Goal: Task Accomplishment & Management: Use online tool/utility

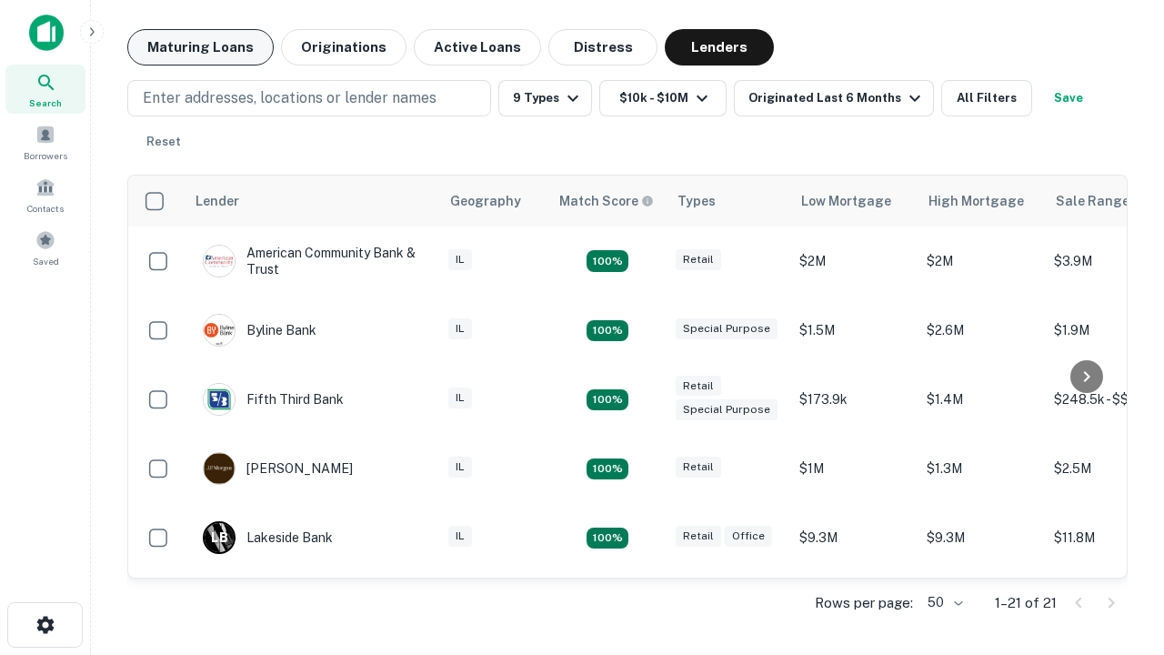
click at [200, 47] on button "Maturing Loans" at bounding box center [200, 47] width 146 height 36
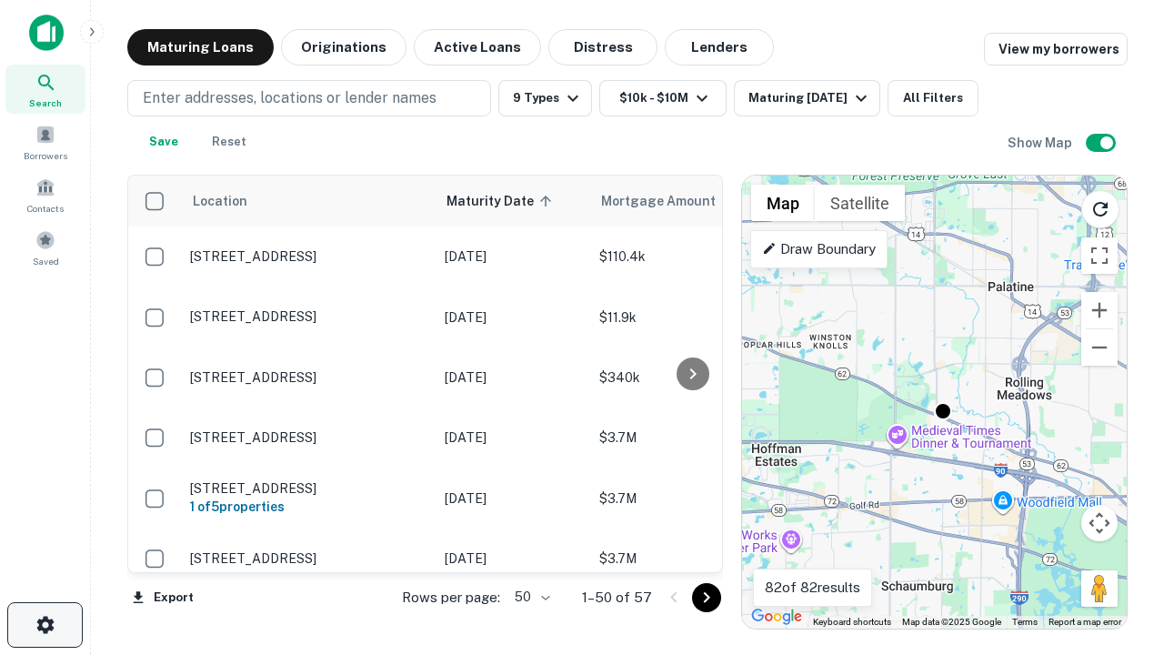
click at [45, 625] on icon "button" at bounding box center [46, 625] width 22 height 22
